Goal: Transaction & Acquisition: Purchase product/service

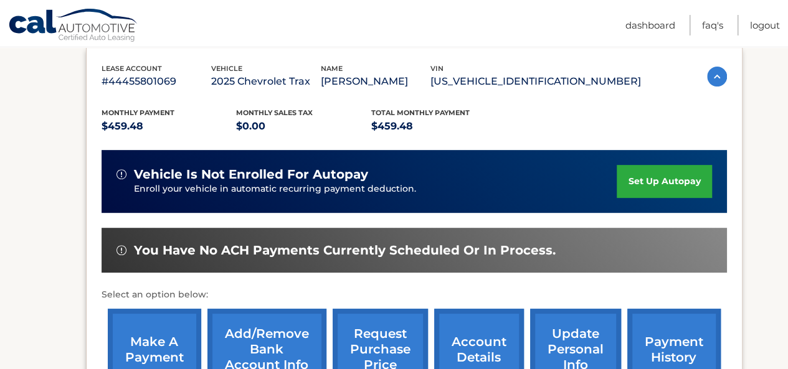
scroll to position [211, 0]
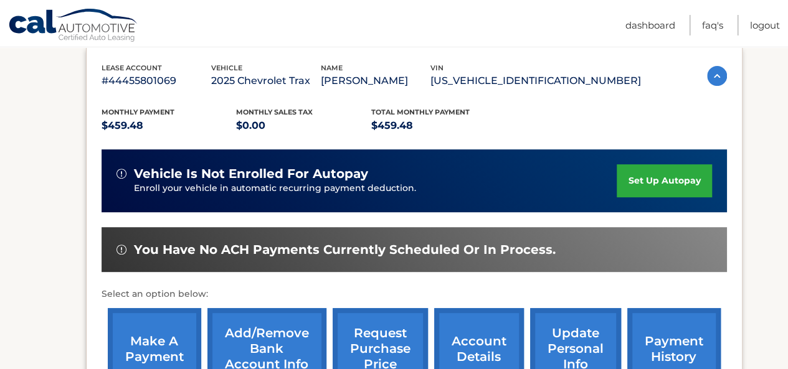
click at [141, 336] on link "make a payment" at bounding box center [154, 349] width 93 height 82
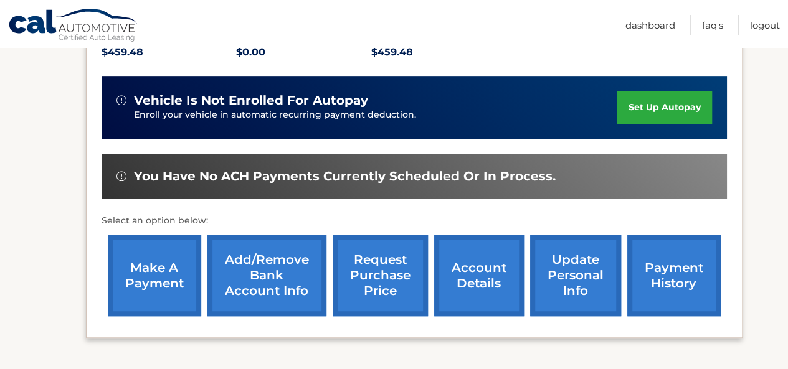
scroll to position [285, 0]
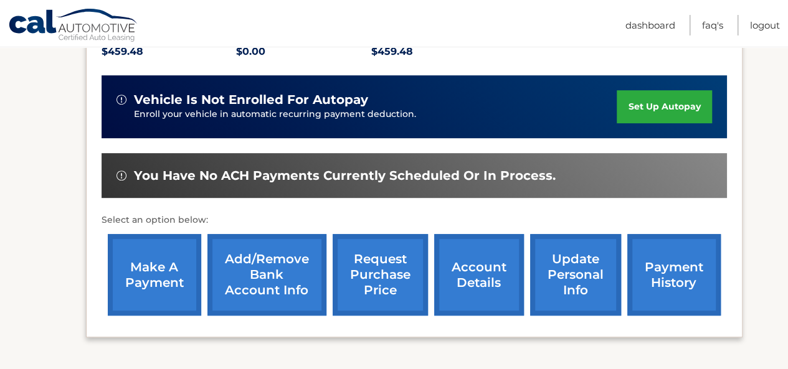
click at [253, 257] on link "Add/Remove bank account info" at bounding box center [266, 275] width 119 height 82
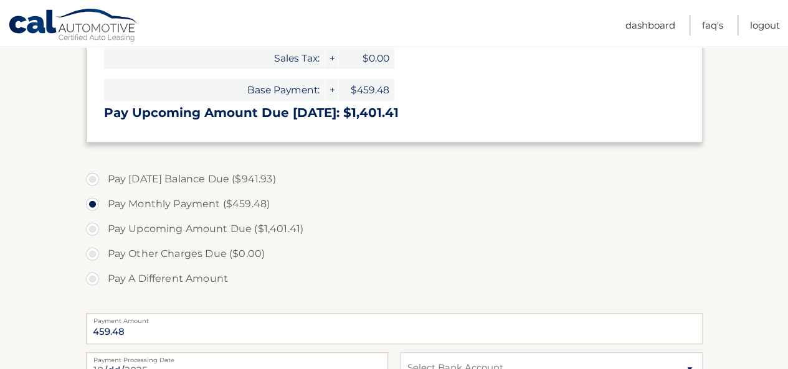
scroll to position [349, 0]
click at [400, 352] on select "Select Bank Account Checking TD BANK, NA *****4971 Checking TD BANK, NA *****07…" at bounding box center [551, 367] width 302 height 31
click at [218, 352] on div "[DATE] Payment Processing Date" at bounding box center [237, 367] width 302 height 31
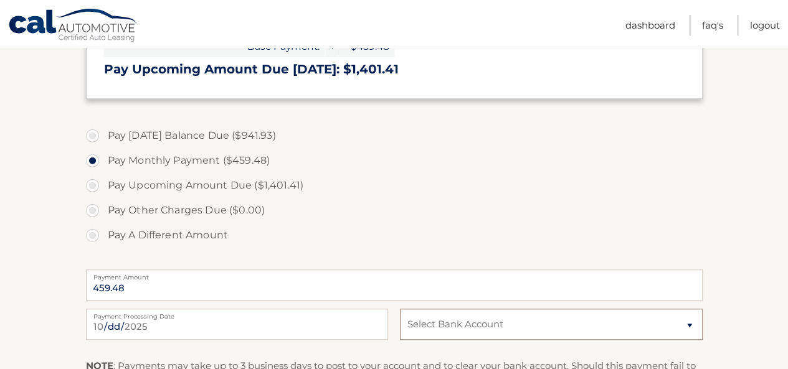
click at [400, 309] on select "Select Bank Account Checking TD BANK, NA *****4971 Checking TD BANK, NA *****07…" at bounding box center [551, 324] width 302 height 31
click at [254, 309] on div "2025-10-10 Payment Processing Date" at bounding box center [237, 324] width 302 height 31
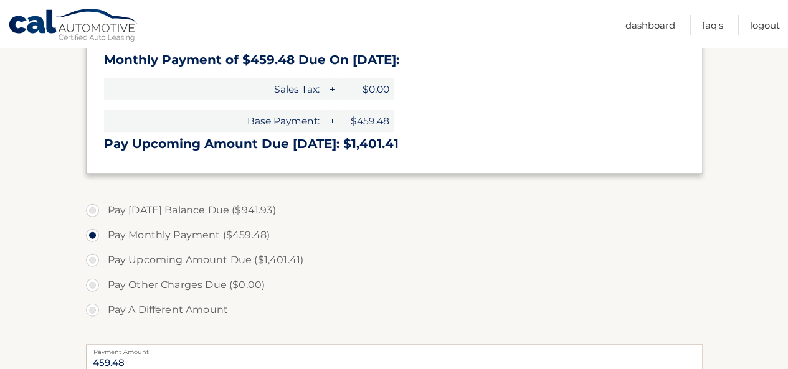
scroll to position [289, 0]
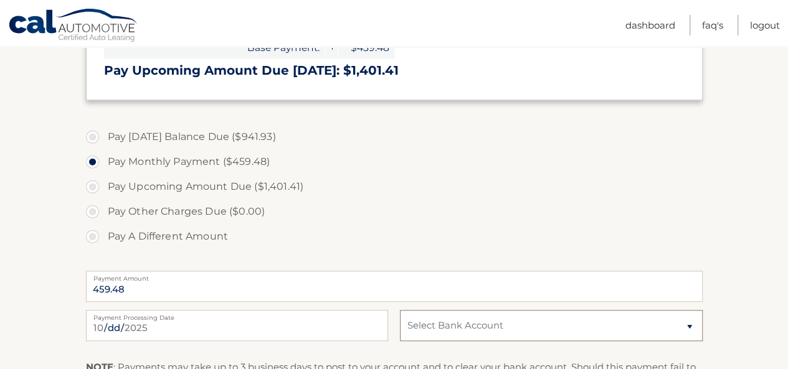
scroll to position [394, 0]
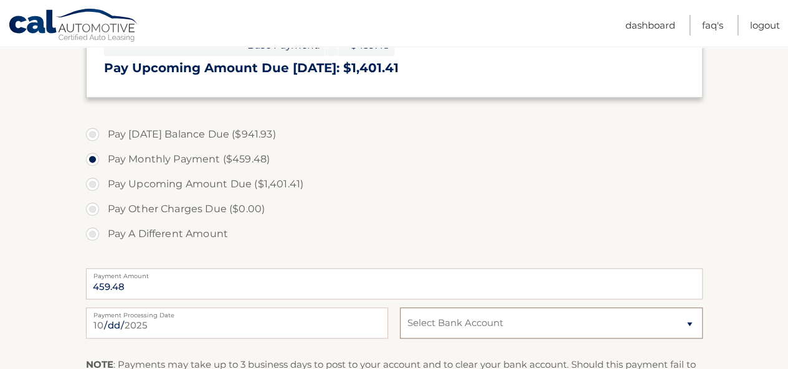
click at [400, 308] on select "Select Bank Account Checking TD BANK, NA *****4971 Checking TD BANK, NA *****07…" at bounding box center [551, 323] width 302 height 31
click at [240, 308] on div "2025-10-10 Payment Processing Date" at bounding box center [237, 323] width 302 height 31
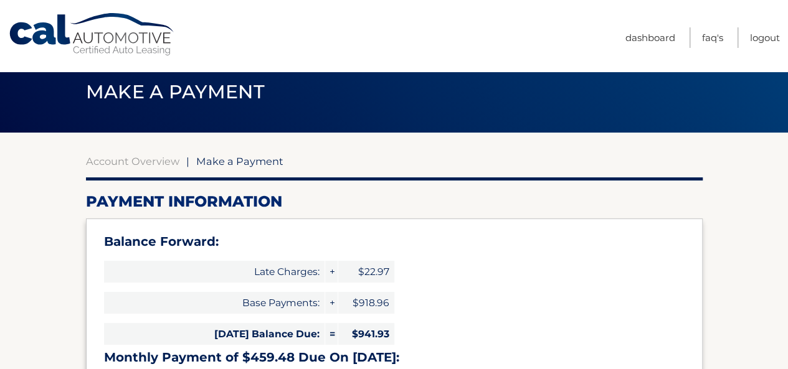
scroll to position [0, 0]
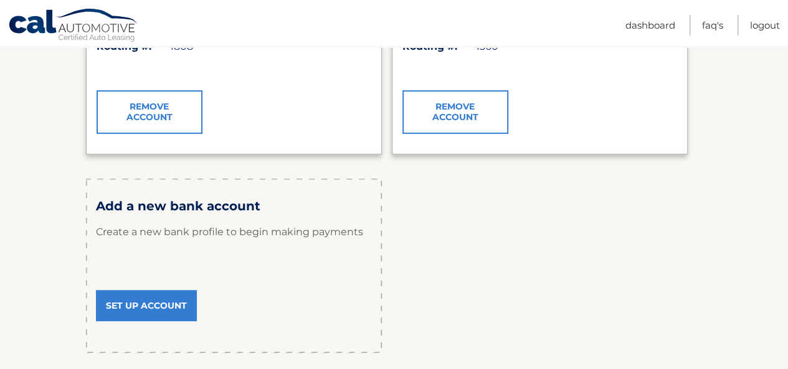
scroll to position [319, 0]
click at [167, 299] on link "Set Up Account" at bounding box center [146, 305] width 101 height 31
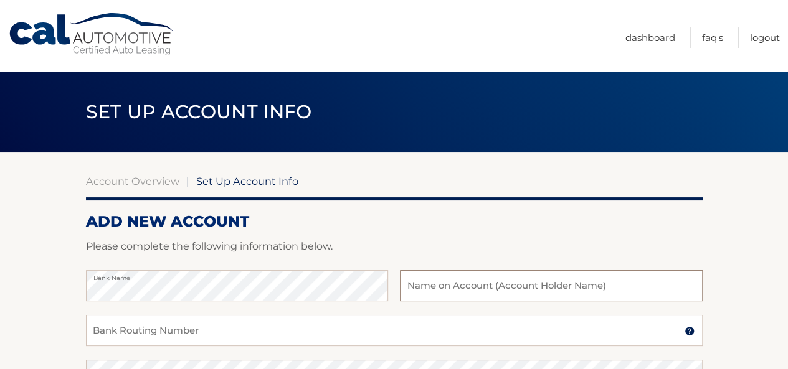
click at [445, 292] on input "text" at bounding box center [551, 285] width 302 height 31
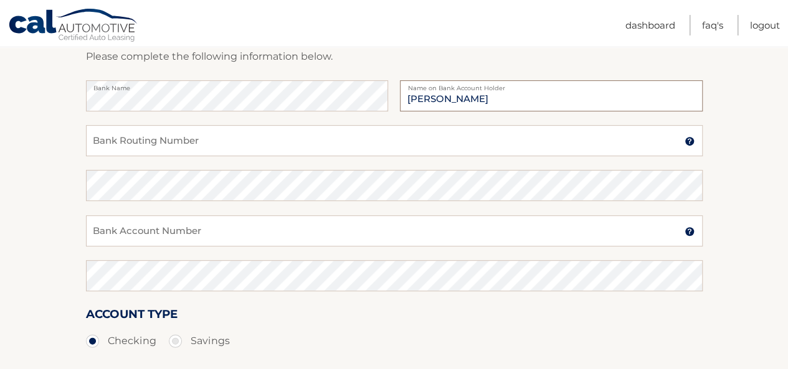
scroll to position [194, 0]
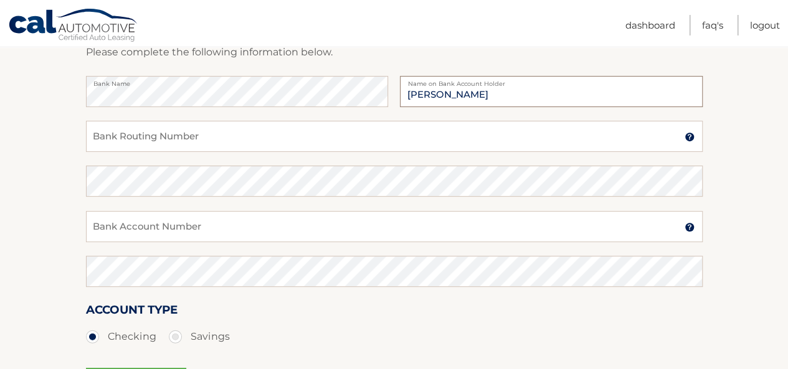
type input "Clyde Hottel"
click at [181, 136] on input "Bank Routing Number" at bounding box center [394, 136] width 616 height 31
paste input "031201360"
type input "031201360"
click at [167, 229] on input "Bank Account Number" at bounding box center [394, 226] width 616 height 31
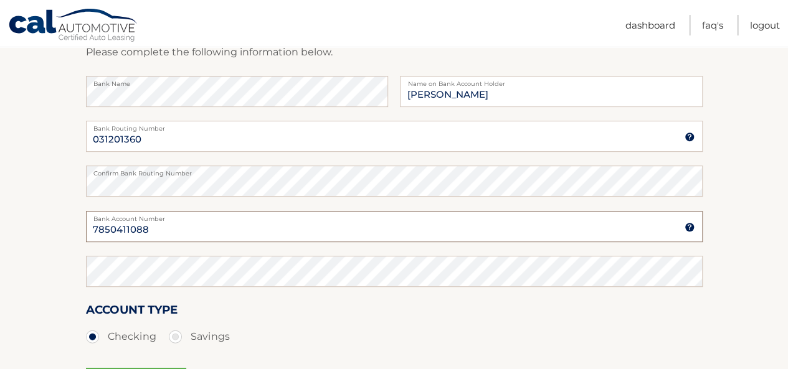
drag, startPoint x: 161, startPoint y: 229, endPoint x: 35, endPoint y: 249, distance: 128.0
click at [35, 249] on section "Account Overview | Set Up Account Info ADD NEW ACCOUNT Please complete the foll…" at bounding box center [394, 195] width 788 height 475
type input "7850411088"
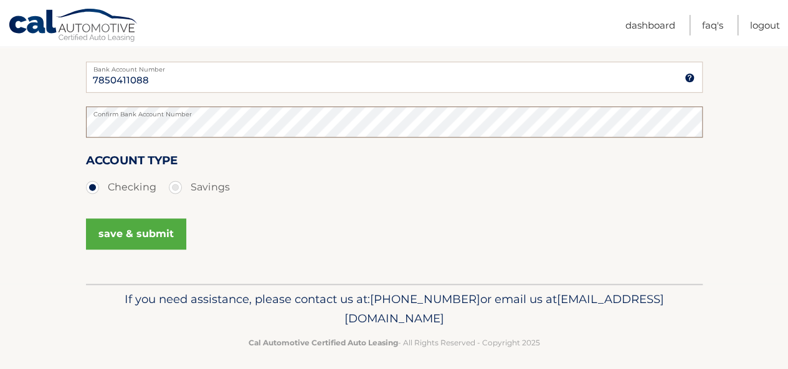
scroll to position [346, 0]
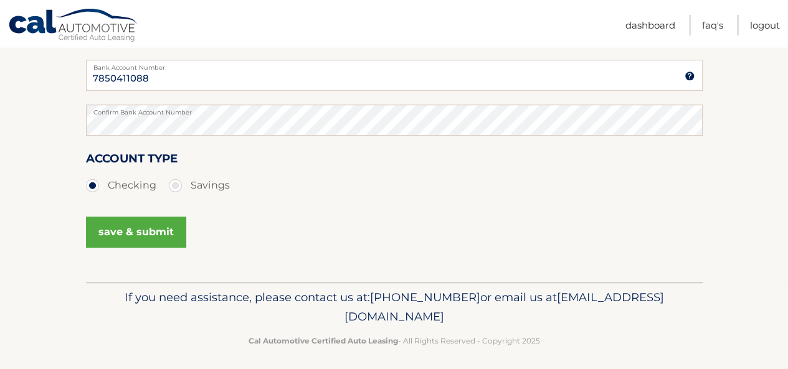
click at [164, 233] on button "save & submit" at bounding box center [136, 232] width 100 height 31
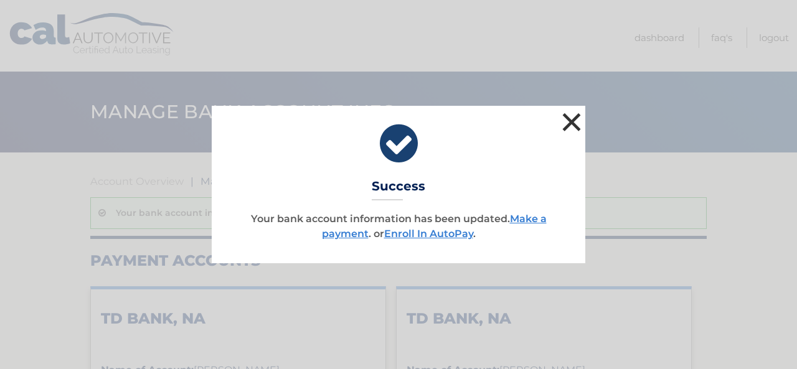
click at [565, 131] on button "×" at bounding box center [571, 122] width 25 height 25
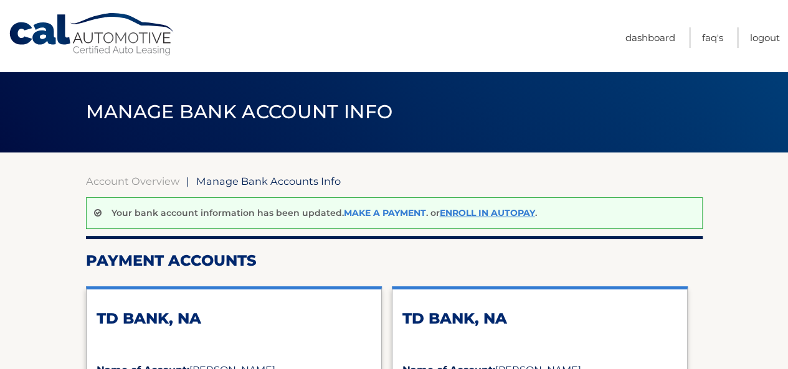
click at [352, 212] on link "Make a payment" at bounding box center [385, 212] width 82 height 11
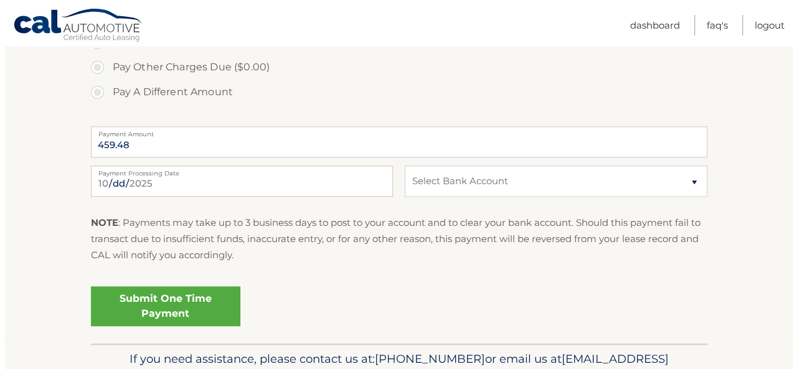
scroll to position [541, 0]
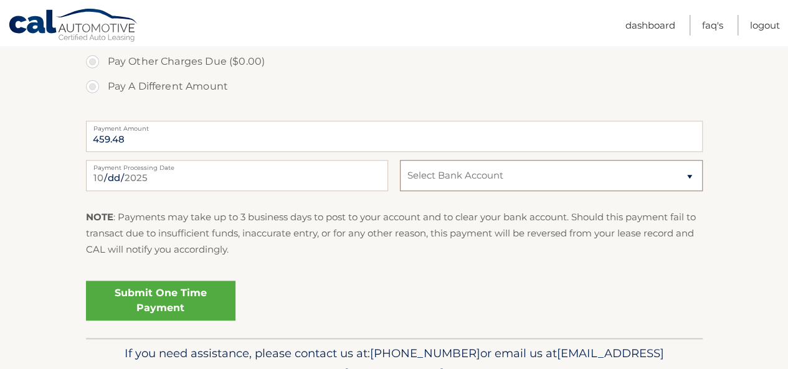
click at [446, 176] on select "Select Bank Account Checking TD BANK, NA *****1088 Checking TD BANK, NA *****49…" at bounding box center [551, 175] width 302 height 31
select select "ZTYyNTZhYWUtZDAyNi00MTM3LWIzZmEtODZmOTAwZmVlYzZi"
click at [400, 160] on select "Select Bank Account Checking TD BANK, NA *****1088 Checking TD BANK, NA *****49…" at bounding box center [551, 175] width 302 height 31
click at [214, 293] on link "Submit One Time Payment" at bounding box center [160, 301] width 149 height 40
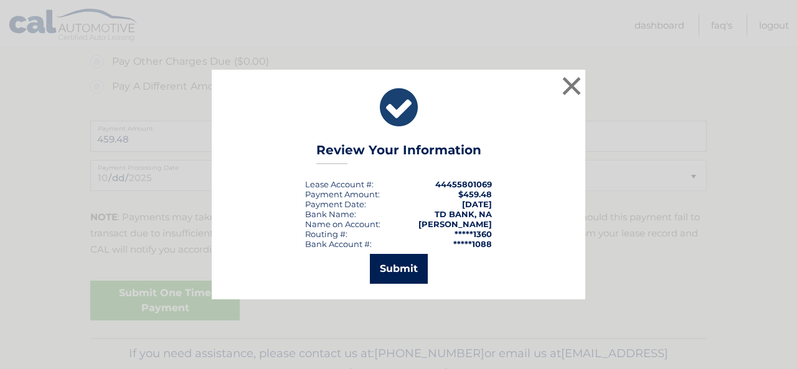
click at [406, 271] on button "Submit" at bounding box center [399, 269] width 58 height 30
